Goal: Task Accomplishment & Management: Use online tool/utility

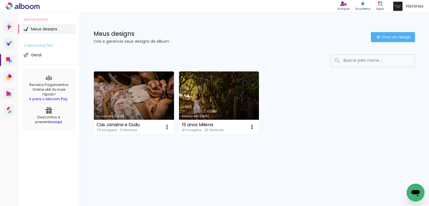
click at [10, 6] on icon at bounding box center [23, 6] width 34 height 7
click at [9, 77] on icon at bounding box center [9, 76] width 2 height 2
click at [391, 37] on span "Criar um design" at bounding box center [396, 37] width 29 height 4
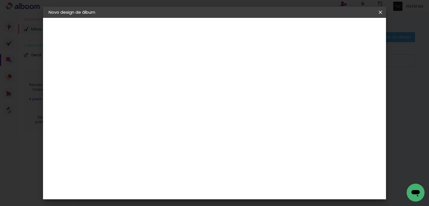
click at [140, 75] on input at bounding box center [140, 75] width 0 height 9
type input "[PERSON_NAME] e Diogo"
type paper-input "[PERSON_NAME] e Diogo"
click at [0, 0] on slot "Avançar" at bounding box center [0, 0] width 0 height 0
click at [182, 104] on input at bounding box center [154, 106] width 56 height 7
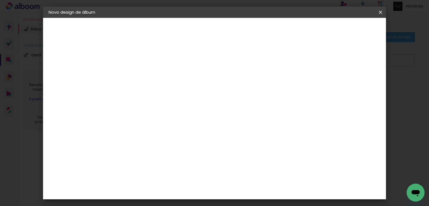
type input "pi"
type paper-input "pi"
type input "p"
type input "s"
click at [244, 87] on paper-item "Tamanho Livre" at bounding box center [218, 85] width 54 height 12
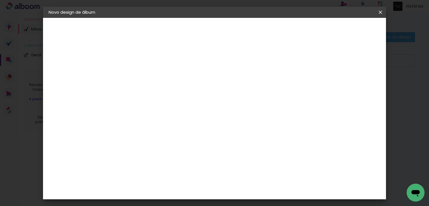
click at [0, 0] on slot "Avançar" at bounding box center [0, 0] width 0 height 0
click at [250, 170] on input "60" at bounding box center [245, 170] width 15 height 8
type input "40"
type paper-input "40"
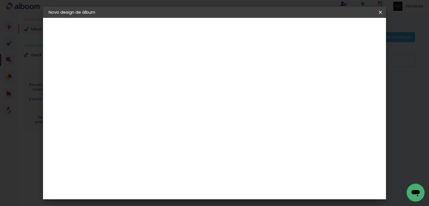
scroll to position [100, 0]
click at [151, 113] on input "30" at bounding box center [145, 113] width 15 height 8
click at [150, 113] on input "30" at bounding box center [145, 113] width 15 height 8
type input "40"
type paper-input "40"
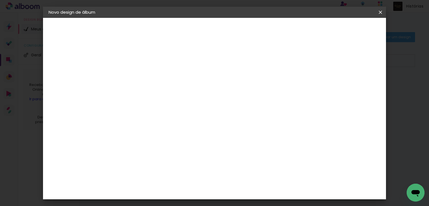
click at [250, 192] on input "40" at bounding box center [245, 190] width 15 height 8
type input "30"
type paper-input "30"
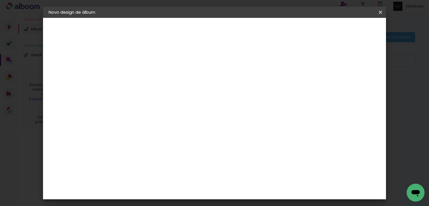
drag, startPoint x: 181, startPoint y: 111, endPoint x: 174, endPoint y: 111, distance: 6.7
click at [174, 111] on input "40" at bounding box center [179, 113] width 15 height 8
type input "30"
type paper-input "30"
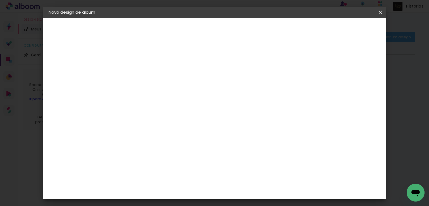
drag, startPoint x: 248, startPoint y: 188, endPoint x: 241, endPoint y: 188, distance: 6.7
click at [241, 188] on input "30" at bounding box center [245, 190] width 15 height 8
type input "40"
type paper-input "40"
click at [313, 18] on div "mm Mostrar sangria 20 cm cm cm mm A maioria das encadernadoras sugere 5mm de sa…" at bounding box center [214, 18] width 197 height 0
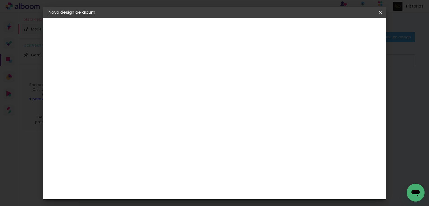
scroll to position [7, 0]
click at [299, 30] on span "Iniciar design" at bounding box center [285, 30] width 25 height 4
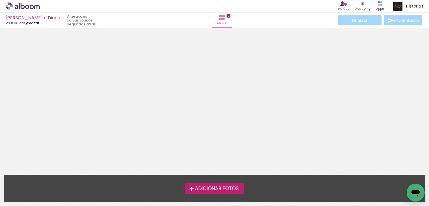
click at [29, 23] on iron-icon at bounding box center [27, 23] width 4 height 4
type input "30"
type input "40"
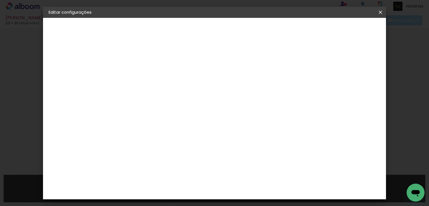
click at [223, 87] on span "20" at bounding box center [221, 87] width 9 height 8
click at [223, 86] on span "20" at bounding box center [221, 87] width 9 height 8
click at [175, 138] on input "30" at bounding box center [174, 140] width 15 height 8
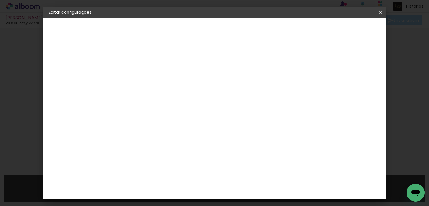
click at [257, 142] on div "cm" at bounding box center [256, 143] width 7 height 8
click at [242, 29] on span "Salvar configurações" at bounding box center [228, 32] width 28 height 8
click at [379, 12] on iron-icon at bounding box center [380, 12] width 7 height 6
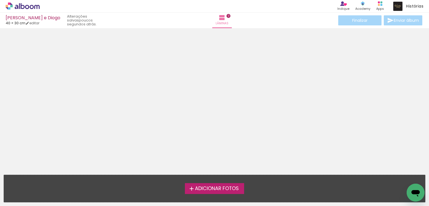
click at [226, 189] on span "Adicionar Fotos" at bounding box center [217, 188] width 44 height 5
click at [0, 0] on input "file" at bounding box center [0, 0] width 0 height 0
click at [21, 5] on icon at bounding box center [23, 6] width 4 height 6
